Goal: Task Accomplishment & Management: Complete application form

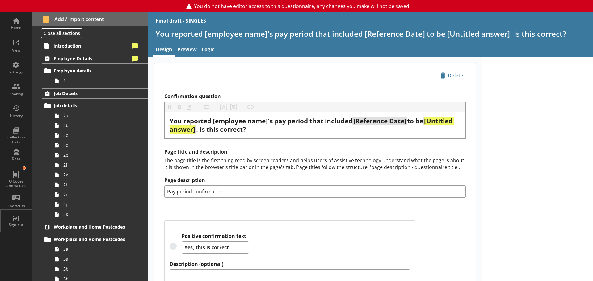
scroll to position [102, 0]
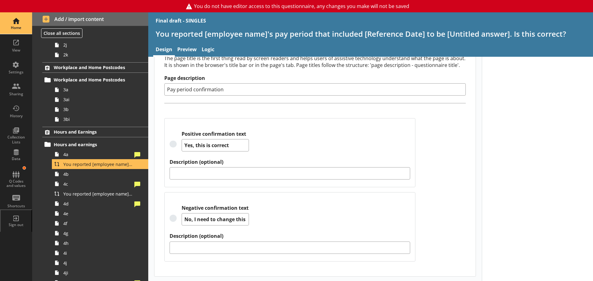
click at [17, 24] on div "Home" at bounding box center [16, 23] width 22 height 22
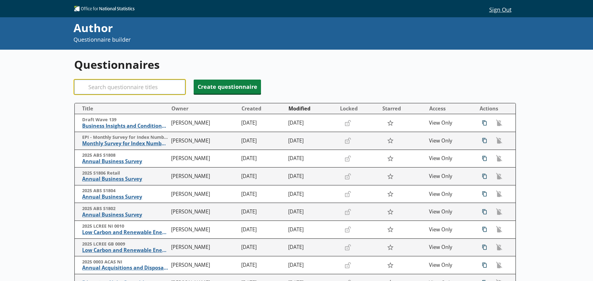
click at [95, 88] on input "Search" at bounding box center [129, 87] width 111 height 15
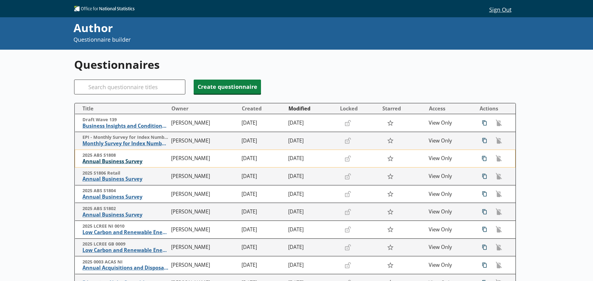
click at [118, 164] on span "Annual Business Survey" at bounding box center [125, 161] width 86 height 6
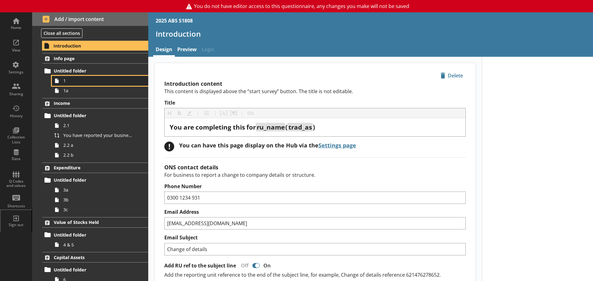
click at [71, 81] on span "1" at bounding box center [97, 81] width 69 height 6
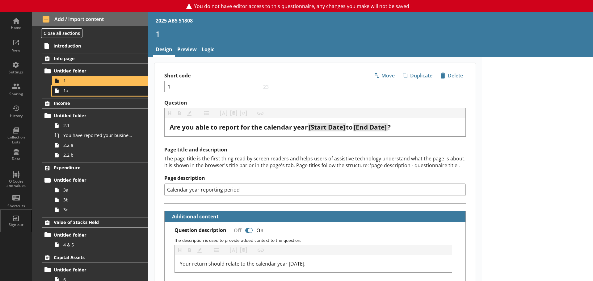
click at [73, 90] on span "1a" at bounding box center [97, 91] width 69 height 6
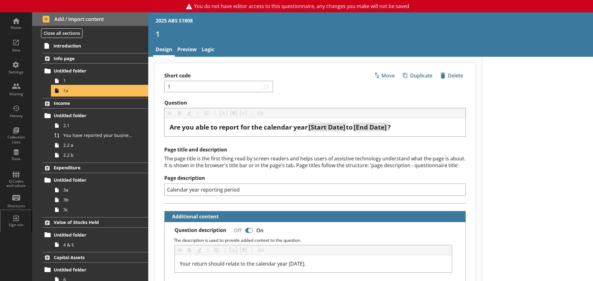
type textarea "x"
select select "ref_p_end_date"
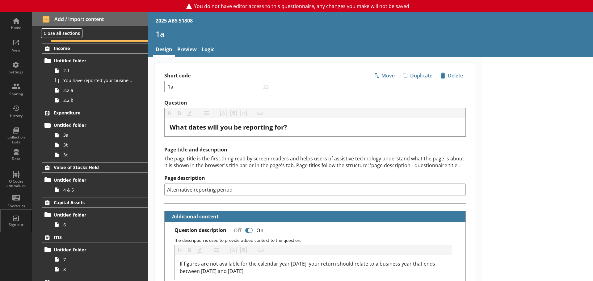
scroll to position [62, 0]
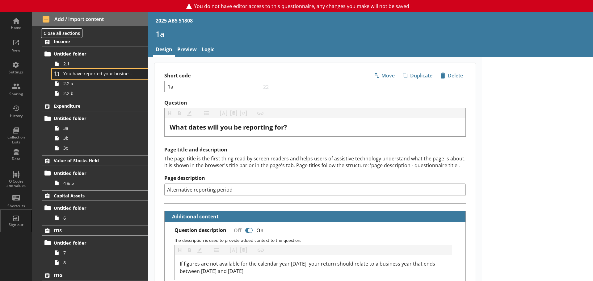
click at [71, 69] on link "You have reported your business's total turnover for the period [From] to [To] …" at bounding box center [100, 74] width 96 height 10
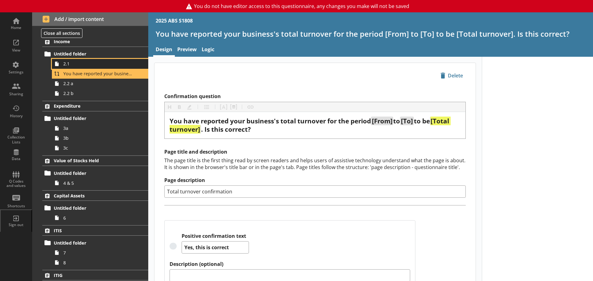
click at [72, 65] on span "2.1" at bounding box center [97, 64] width 69 height 6
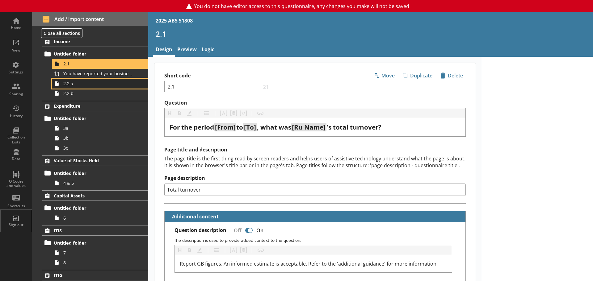
click at [71, 86] on span "2.2 a" at bounding box center [97, 84] width 69 height 6
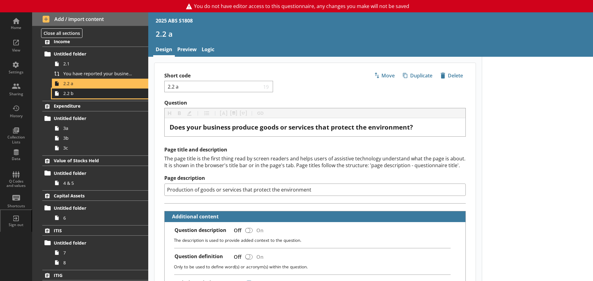
click at [73, 97] on link "2.2 b" at bounding box center [100, 94] width 96 height 10
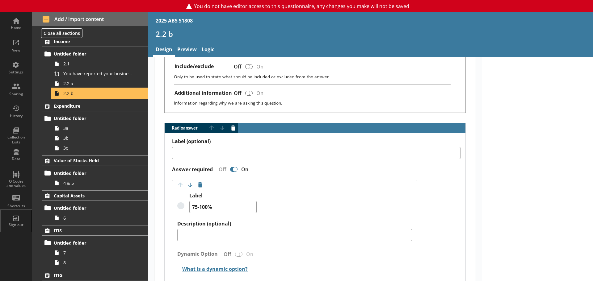
scroll to position [309, 0]
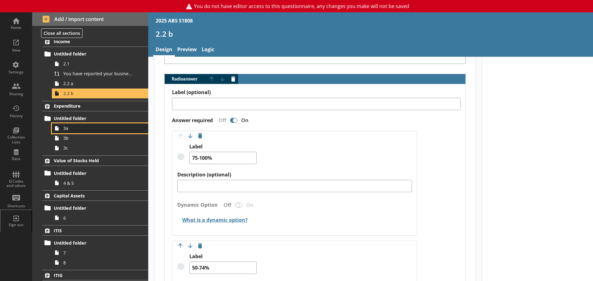
click at [73, 126] on span "3a" at bounding box center [97, 128] width 69 height 6
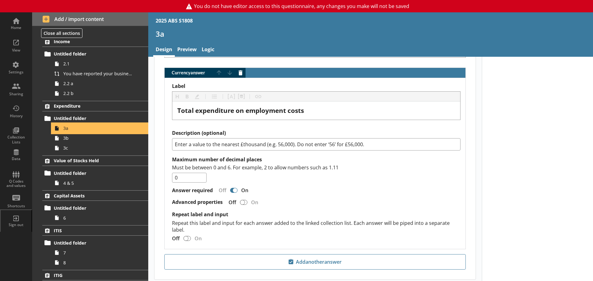
scroll to position [741, 0]
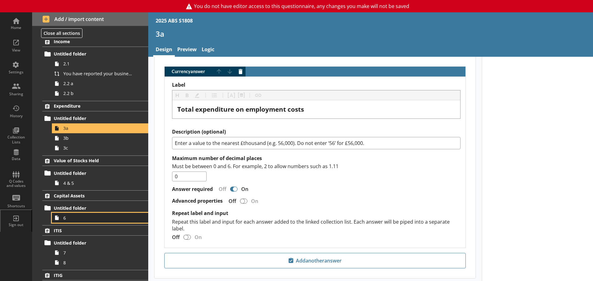
click at [71, 216] on span "6" at bounding box center [97, 218] width 69 height 6
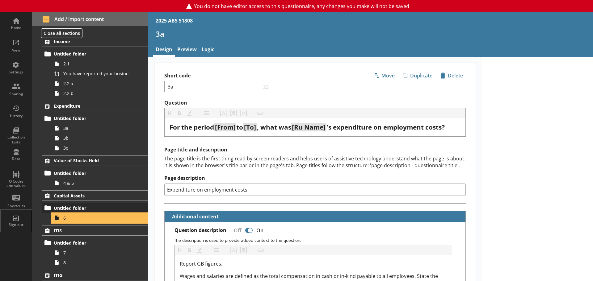
type textarea "x"
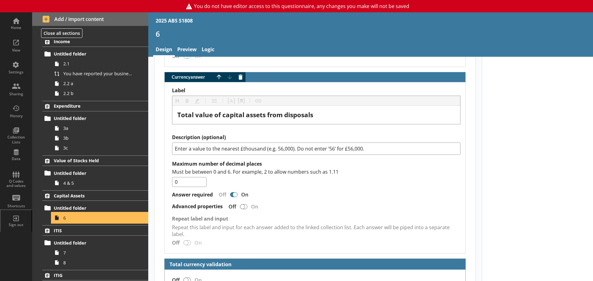
scroll to position [1266, 0]
